Goal: Transaction & Acquisition: Purchase product/service

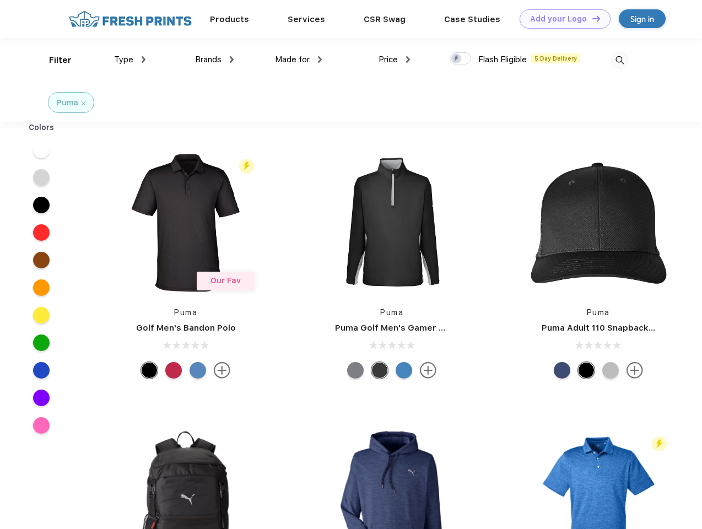
click at [561, 19] on link "Add your Logo Design Tool" at bounding box center [564, 18] width 91 height 19
click at [0, 0] on div "Design Tool" at bounding box center [0, 0] width 0 height 0
click at [591, 18] on link "Add your Logo Design Tool" at bounding box center [564, 18] width 91 height 19
click at [53, 60] on div "Filter" at bounding box center [60, 60] width 23 height 13
click at [130, 59] on span "Type" at bounding box center [123, 60] width 19 height 10
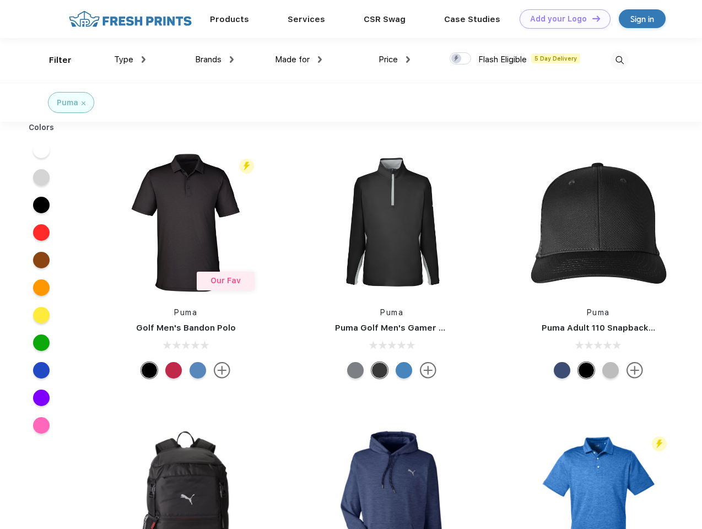
click at [214, 59] on span "Brands" at bounding box center [208, 60] width 26 height 10
click at [299, 59] on span "Made for" at bounding box center [292, 60] width 35 height 10
click at [394, 59] on span "Price" at bounding box center [387, 60] width 19 height 10
click at [461, 59] on div at bounding box center [460, 58] width 21 height 12
click at [457, 59] on input "checkbox" at bounding box center [453, 55] width 7 height 7
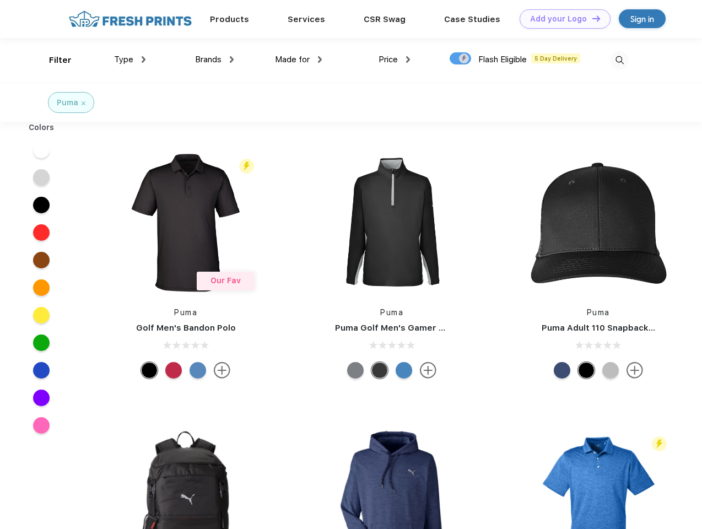
click at [619, 60] on img at bounding box center [619, 60] width 18 height 18
